Goal: Transaction & Acquisition: Purchase product/service

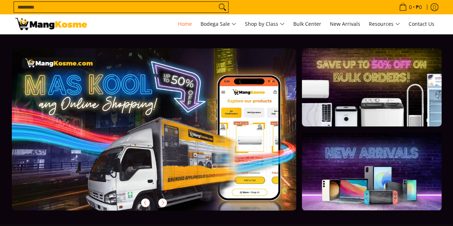
click at [194, 5] on input "Search..." at bounding box center [115, 7] width 203 height 11
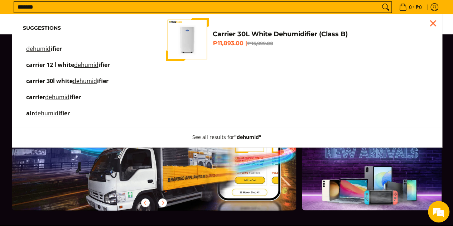
type input "*******"
click at [49, 82] on span "carrier 30l white" at bounding box center [49, 81] width 47 height 8
